Goal: Task Accomplishment & Management: Use online tool/utility

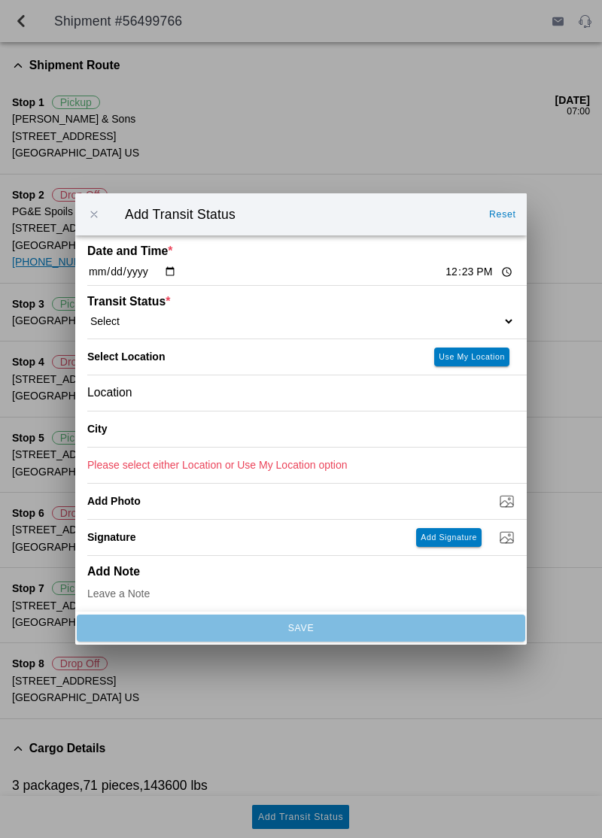
click at [444, 277] on input "12:23" at bounding box center [479, 272] width 71 height 16
type input "12:20"
click at [0, 0] on slot "Use My Location" at bounding box center [0, 0] width 0 height 0
type input "[GEOGRAPHIC_DATA]"
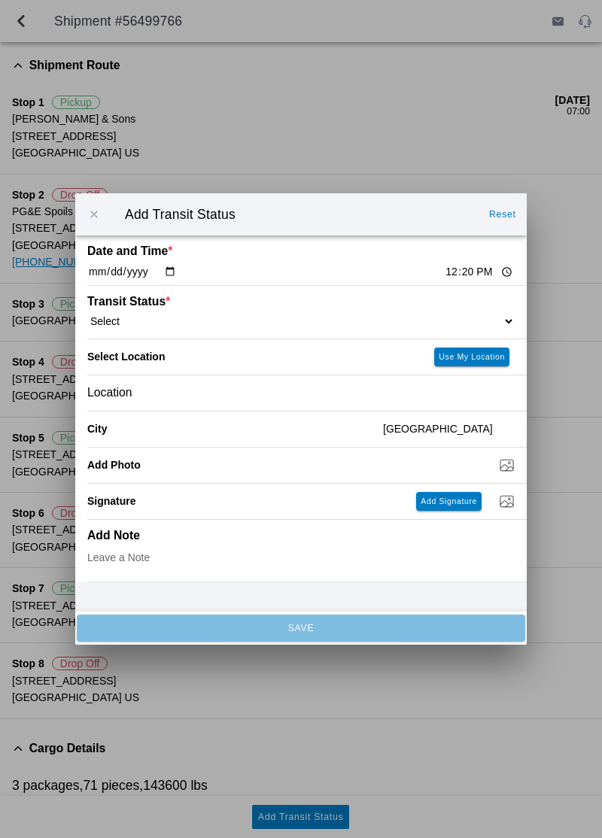
click at [475, 316] on select "Select Arrive at Drop Off Arrive at Pickup Break Start Break Stop Depart Drop O…" at bounding box center [300, 321] width 427 height 14
select select "BREAKSTOP"
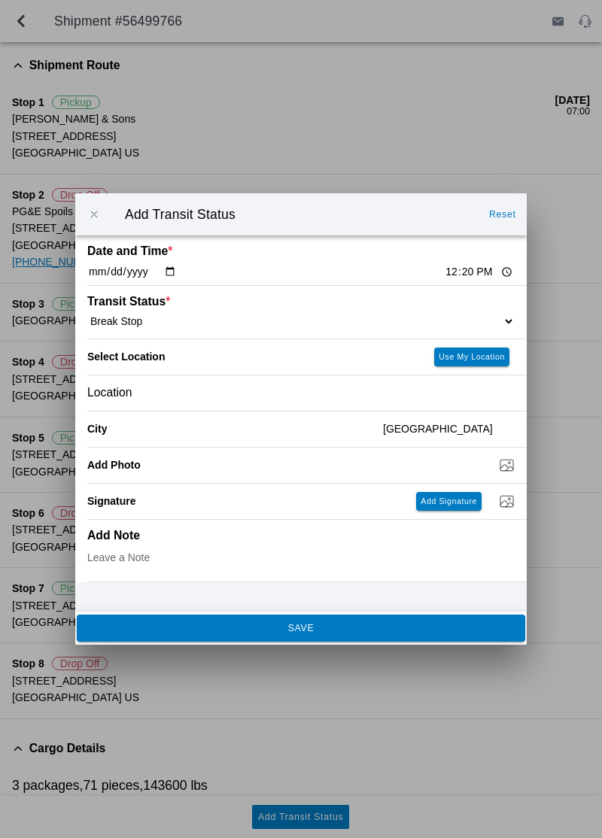
click at [378, 641] on button "SAVE" at bounding box center [301, 628] width 448 height 27
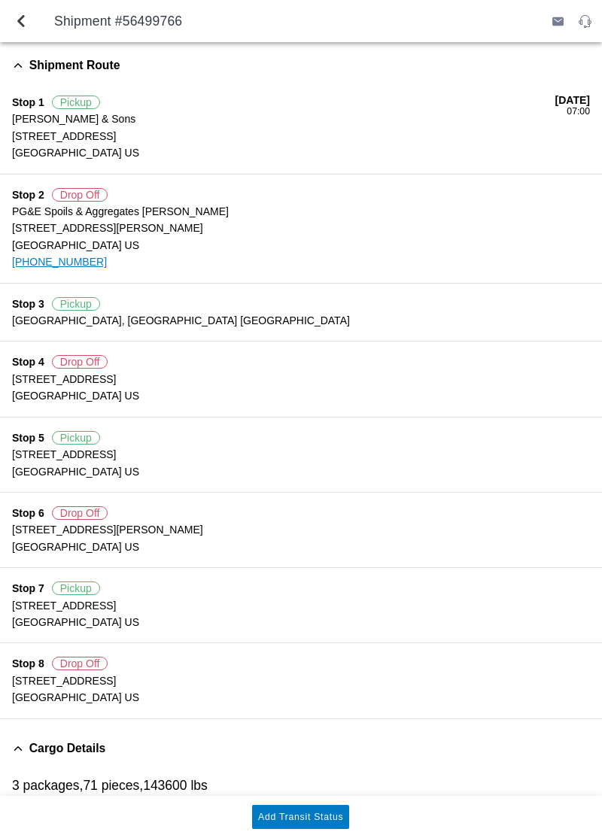
click at [0, 0] on slot "Add Transit Status" at bounding box center [0, 0] width 0 height 0
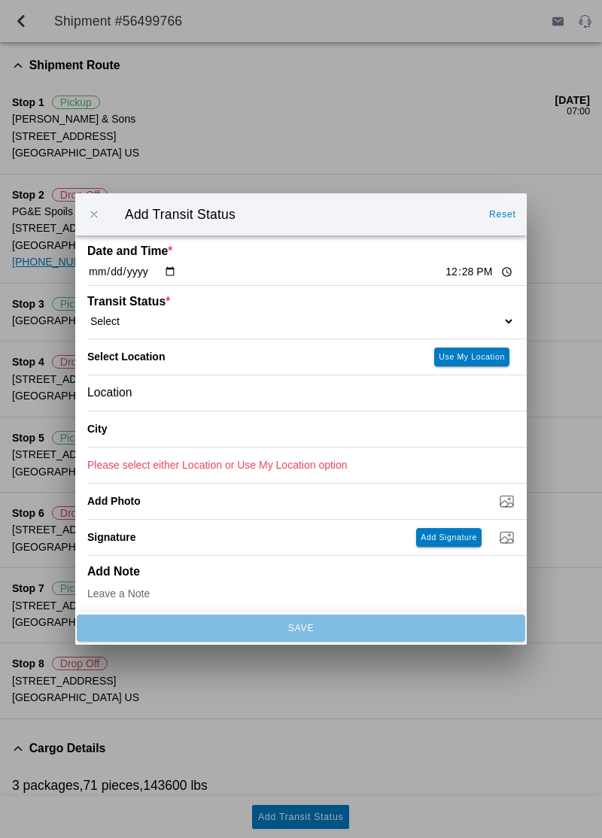
click at [188, 322] on select "Select Arrive at Drop Off Arrive at Pickup Break Start Break Stop Depart Drop O…" at bounding box center [300, 321] width 427 height 14
select select "ARVPULOC"
click at [0, 0] on slot "Use My Location" at bounding box center [0, 0] width 0 height 0
type input "[GEOGRAPHIC_DATA]"
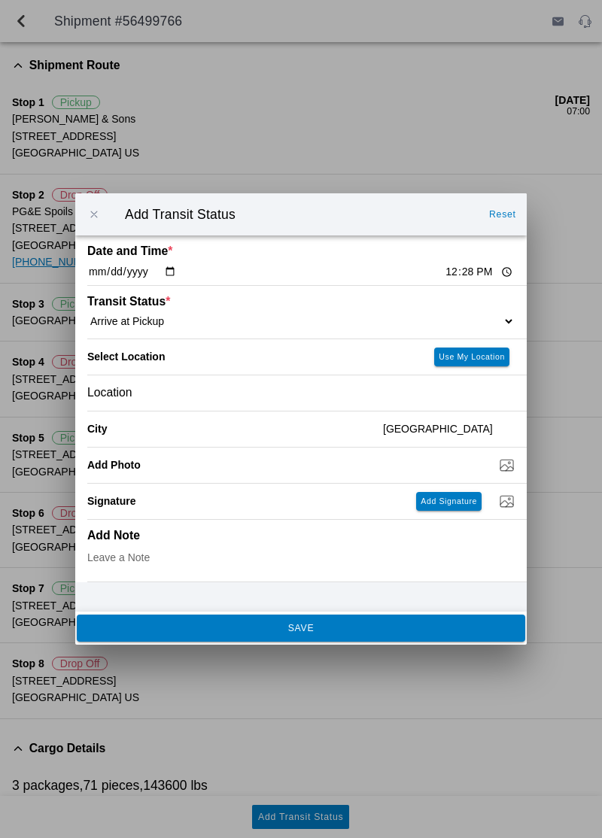
click at [142, 633] on button "SAVE" at bounding box center [301, 628] width 448 height 27
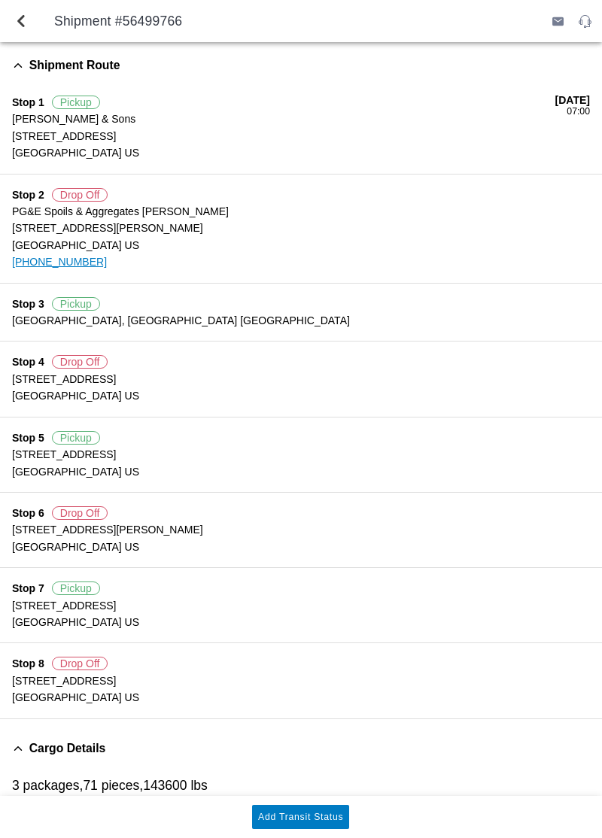
click at [302, 826] on button "Add Transit Status" at bounding box center [300, 817] width 97 height 24
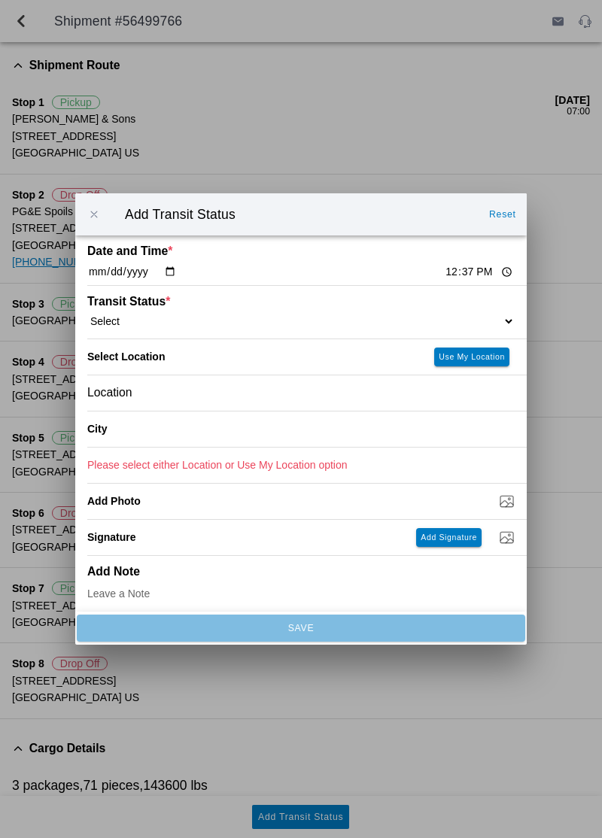
click at [144, 319] on select "Select Arrive at Drop Off Arrive at Pickup Break Start Break Stop Depart Drop O…" at bounding box center [300, 321] width 427 height 14
select select "DPTPULOC"
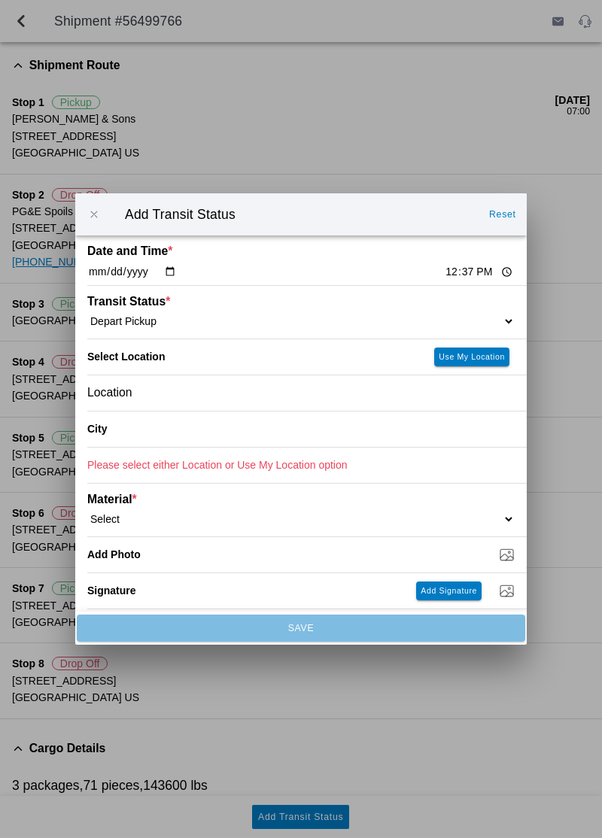
click at [481, 348] on button "Use My Location" at bounding box center [471, 357] width 75 height 19
type input "[GEOGRAPHIC_DATA]"
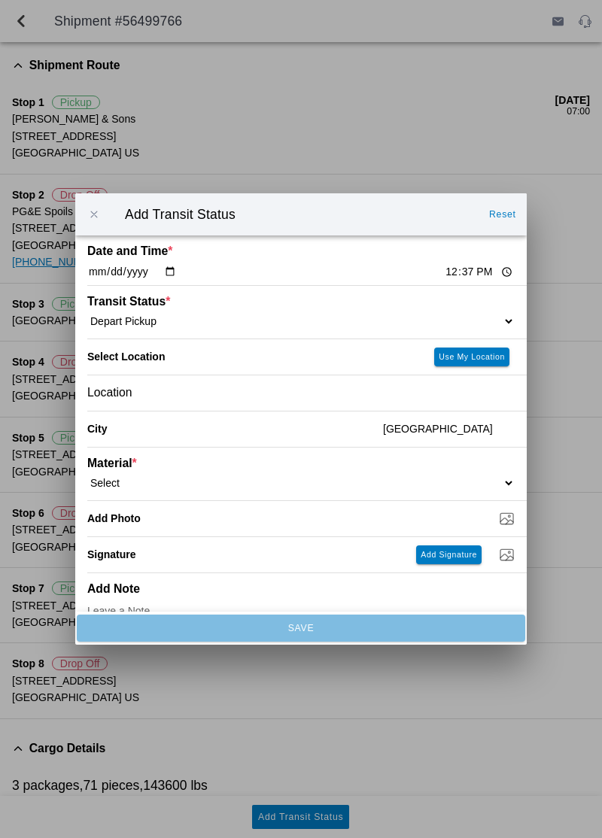
click at [155, 487] on select "Select 1" x 3" Rock 1" x 4" Rock 2" x 4" Rock Asphalt Cold Patch Backfill Spec …" at bounding box center [300, 483] width 427 height 14
select select "708650"
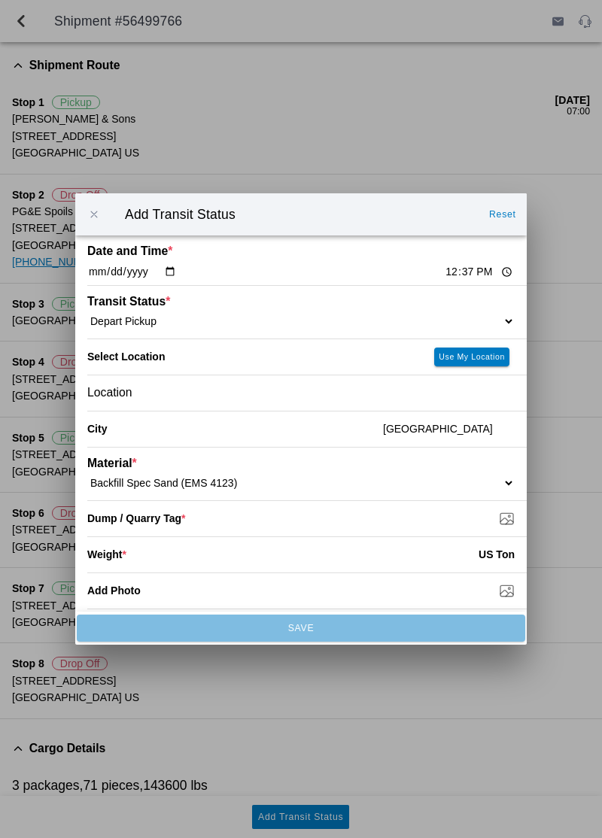
click at [505, 522] on input "Dump / Quarry Tag *" at bounding box center [306, 518] width 439 height 17
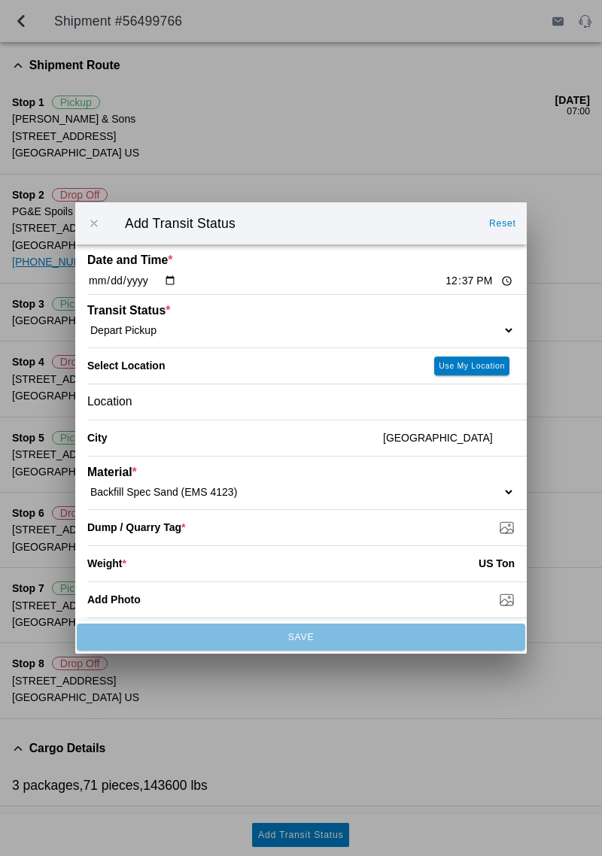
type input "C:\fakepath\17555458713641181905432949918057.jpg"
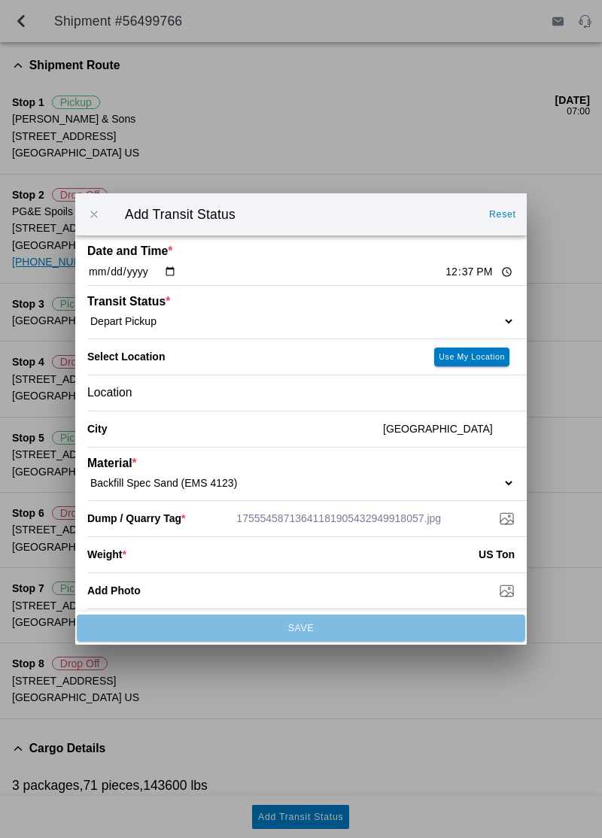
click at [162, 558] on input "number" at bounding box center [302, 554] width 352 height 33
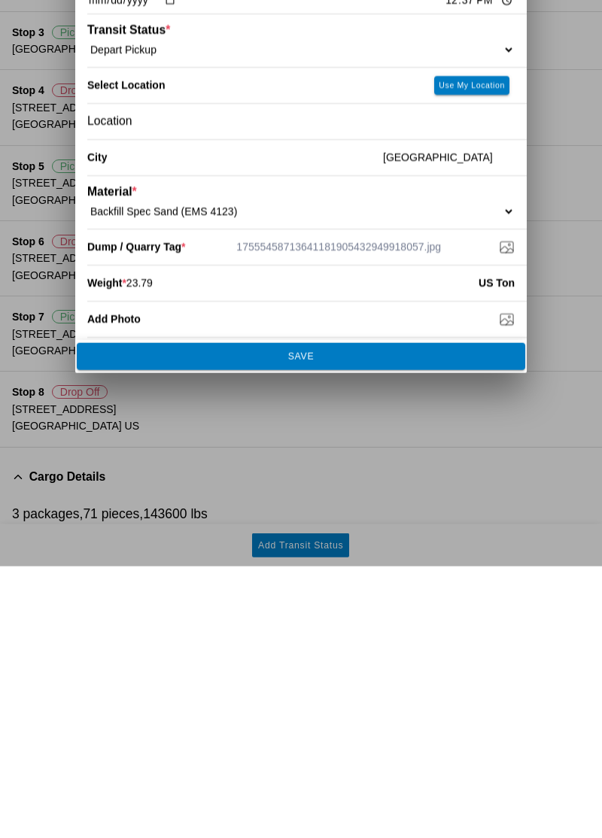
type input "23.79"
click at [408, 624] on span "SAVE" at bounding box center [301, 628] width 428 height 9
